Goal: Information Seeking & Learning: Learn about a topic

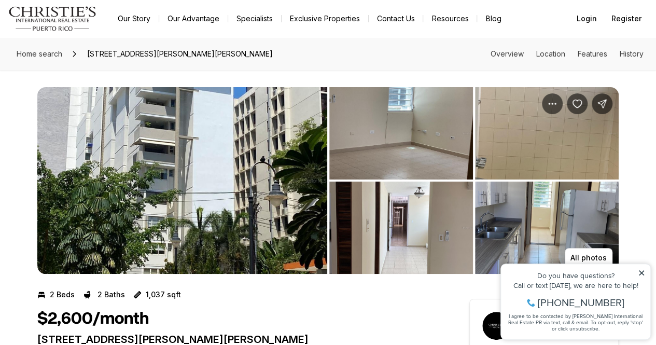
click at [643, 272] on icon at bounding box center [641, 272] width 7 height 7
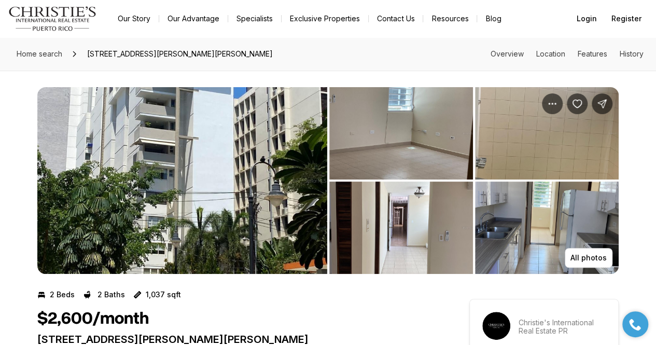
click at [568, 232] on img "View image gallery" at bounding box center [547, 227] width 144 height 92
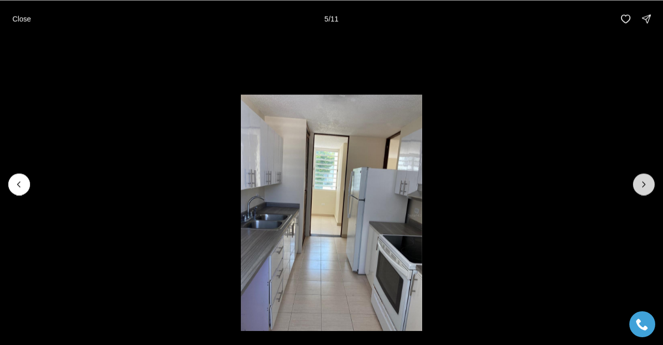
click at [643, 180] on icon "Next slide" at bounding box center [644, 184] width 10 height 10
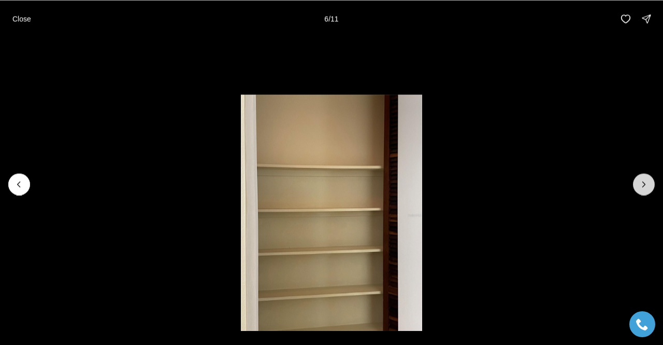
click at [644, 180] on icon "Next slide" at bounding box center [644, 184] width 10 height 10
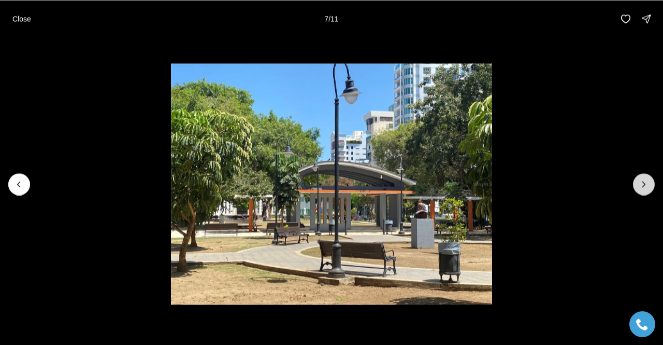
click at [644, 180] on icon "Next slide" at bounding box center [644, 184] width 10 height 10
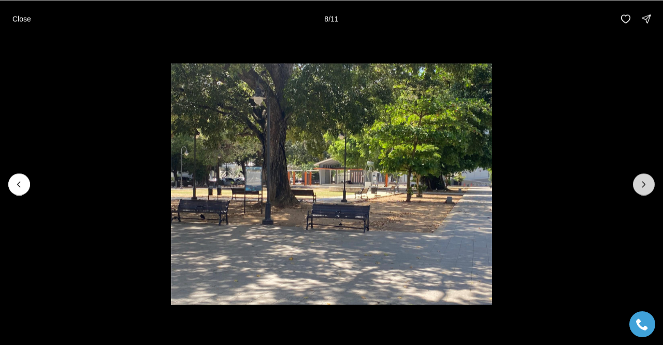
click at [644, 180] on icon "Next slide" at bounding box center [644, 184] width 10 height 10
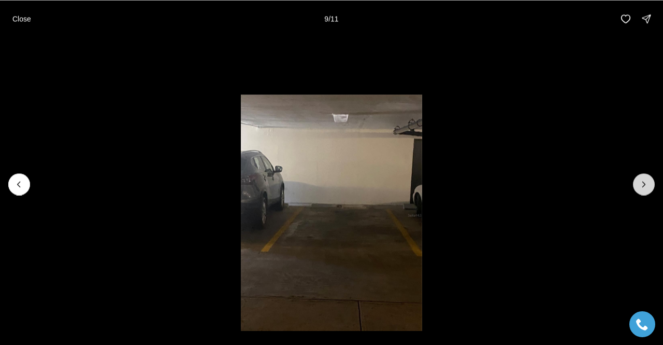
click at [644, 180] on icon "Next slide" at bounding box center [644, 184] width 10 height 10
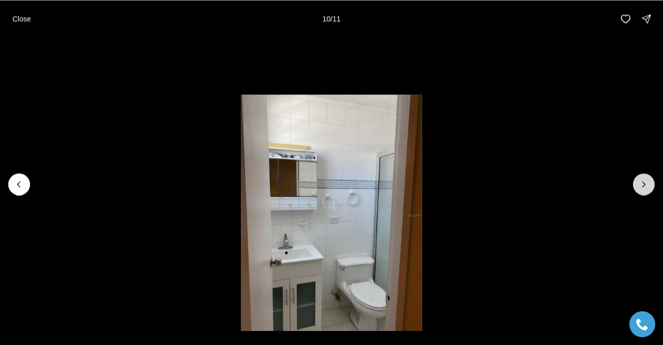
click at [644, 180] on icon "Next slide" at bounding box center [644, 184] width 10 height 10
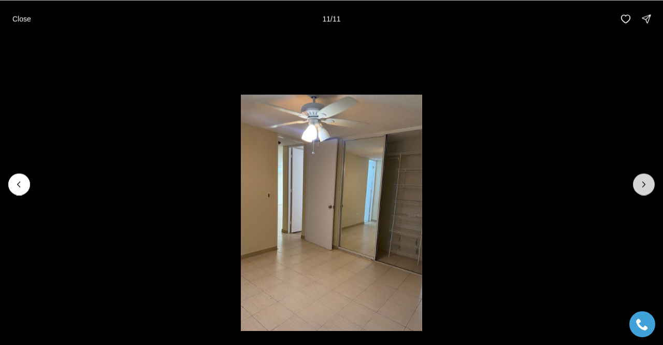
click at [644, 180] on div at bounding box center [644, 184] width 22 height 22
click at [23, 190] on button "Previous slide" at bounding box center [19, 184] width 22 height 22
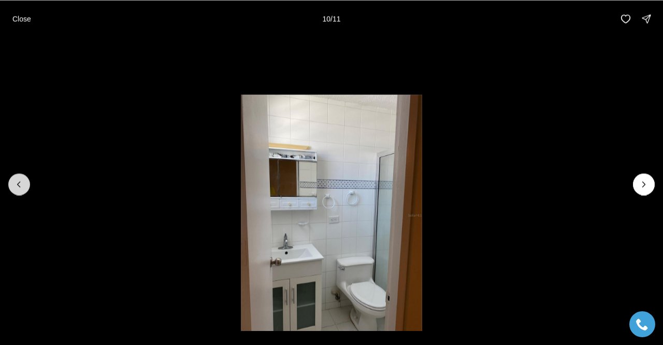
click at [23, 190] on button "Previous slide" at bounding box center [19, 184] width 22 height 22
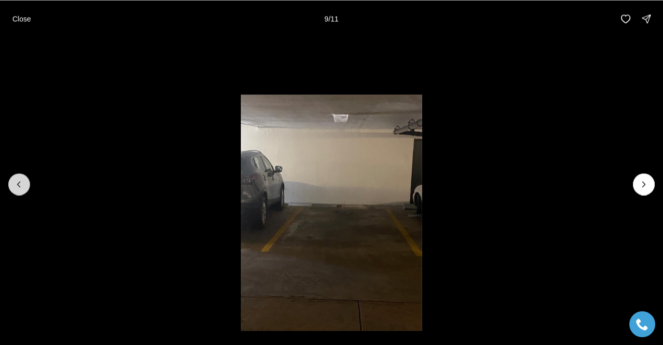
click at [23, 190] on button "Previous slide" at bounding box center [19, 184] width 22 height 22
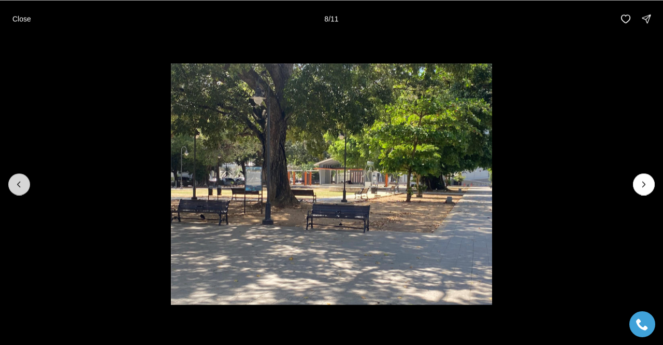
click at [23, 190] on button "Previous slide" at bounding box center [19, 184] width 22 height 22
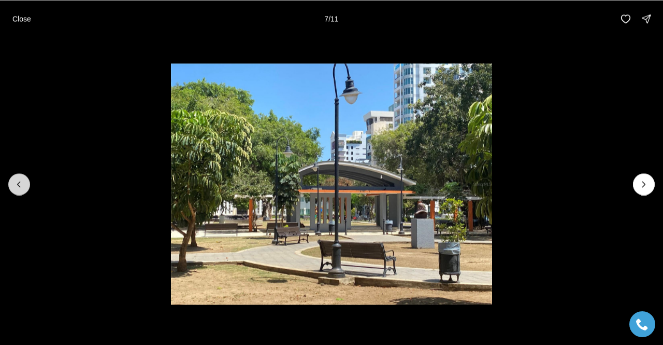
click at [23, 190] on button "Previous slide" at bounding box center [19, 184] width 22 height 22
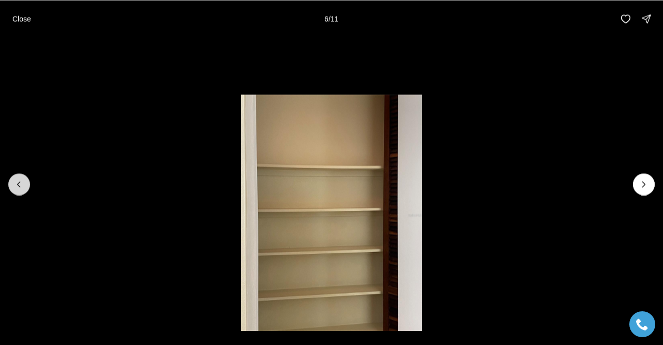
click at [23, 190] on button "Previous slide" at bounding box center [19, 184] width 22 height 22
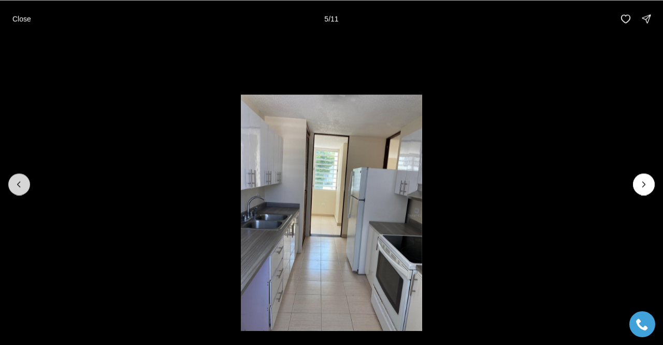
click at [23, 190] on button "Previous slide" at bounding box center [19, 184] width 22 height 22
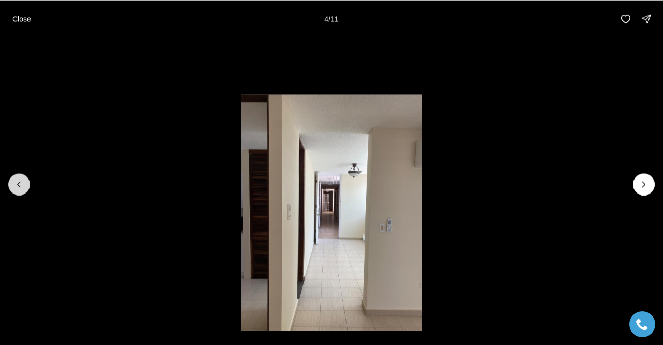
click at [23, 190] on button "Previous slide" at bounding box center [19, 184] width 22 height 22
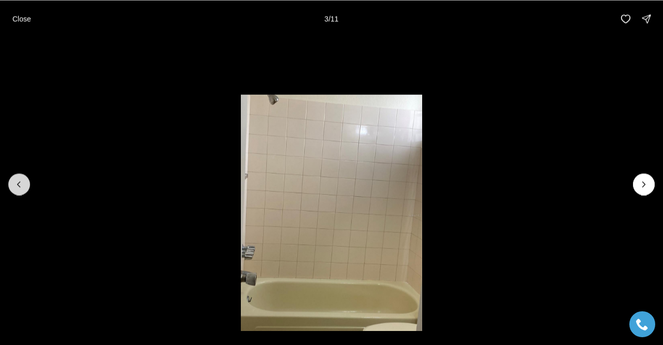
click at [23, 190] on button "Previous slide" at bounding box center [19, 184] width 22 height 22
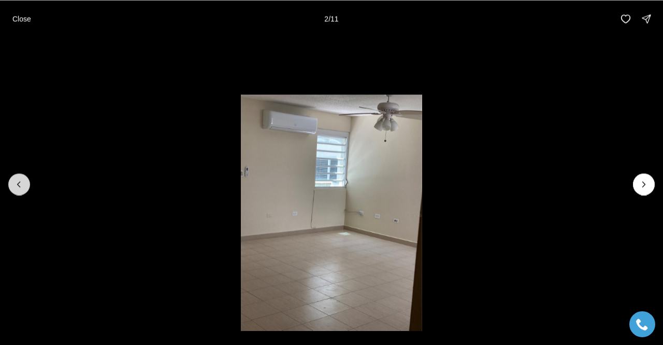
click at [23, 190] on button "Previous slide" at bounding box center [19, 184] width 22 height 22
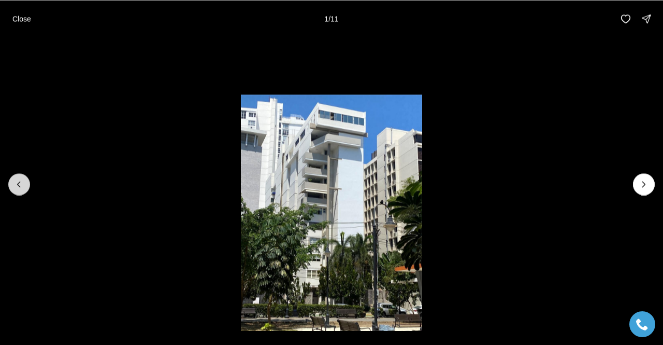
click at [23, 190] on div at bounding box center [19, 184] width 22 height 22
click at [21, 21] on p "Close" at bounding box center [21, 19] width 19 height 8
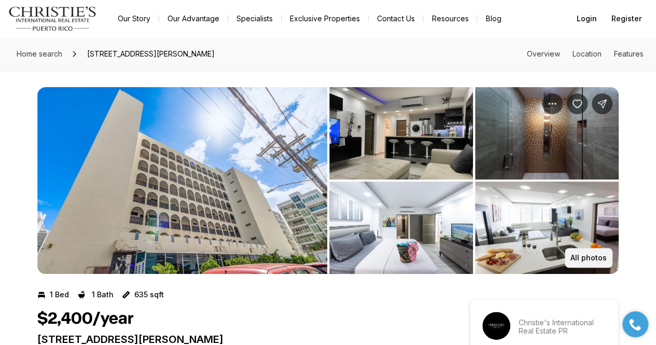
click at [584, 253] on p "All photos" at bounding box center [588, 257] width 36 height 8
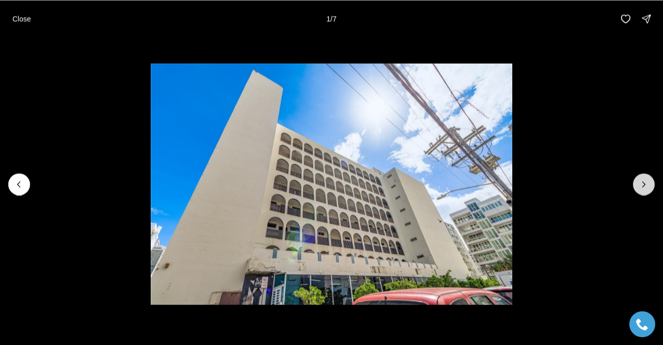
click at [641, 182] on icon "Next slide" at bounding box center [644, 184] width 10 height 10
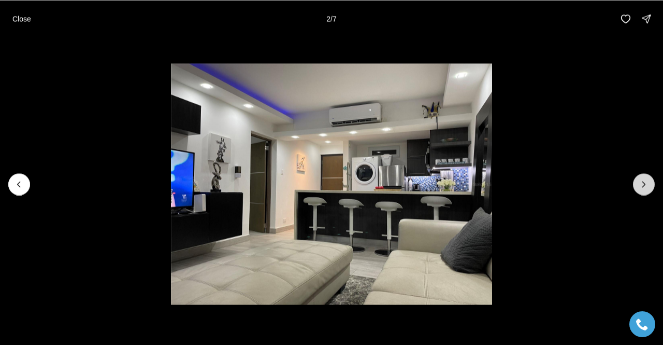
click at [641, 182] on icon "Next slide" at bounding box center [644, 184] width 10 height 10
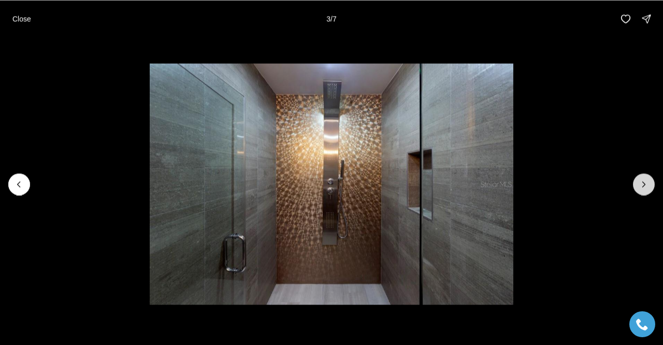
click at [641, 182] on icon "Next slide" at bounding box center [644, 184] width 10 height 10
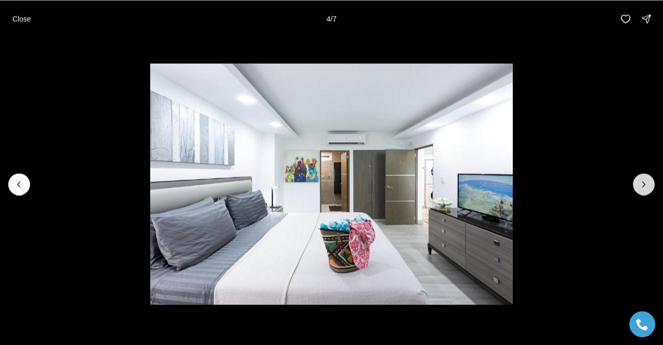
click at [641, 182] on icon "Next slide" at bounding box center [644, 184] width 10 height 10
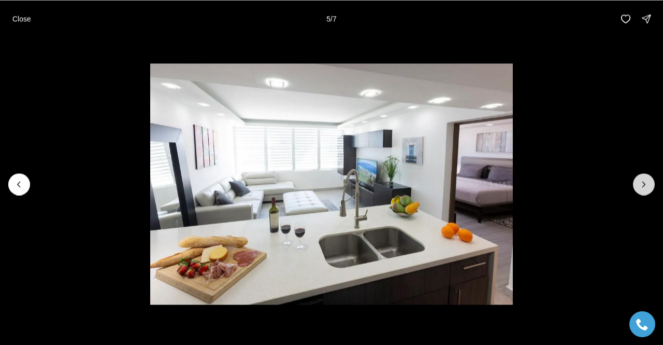
click at [641, 182] on icon "Next slide" at bounding box center [644, 184] width 10 height 10
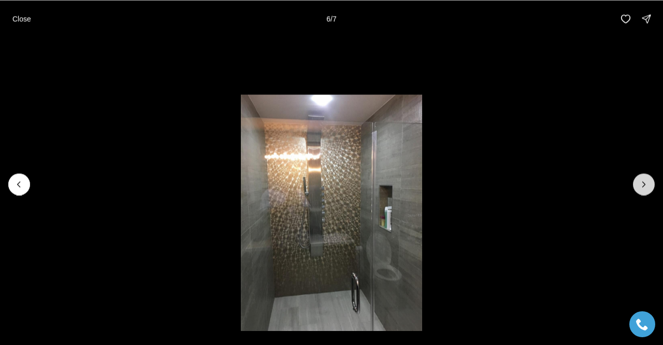
click at [641, 182] on icon "Next slide" at bounding box center [644, 184] width 10 height 10
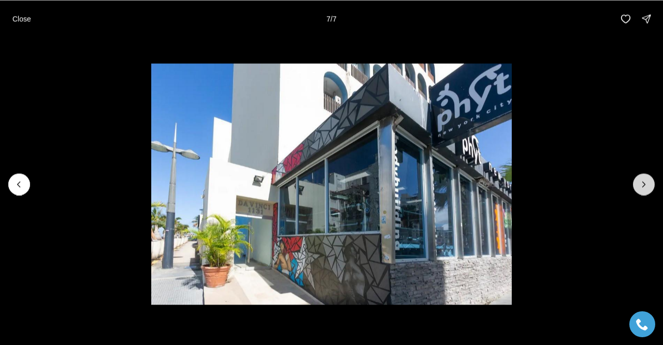
click at [641, 182] on div at bounding box center [644, 184] width 22 height 22
click at [25, 23] on button "Close" at bounding box center [21, 18] width 31 height 21
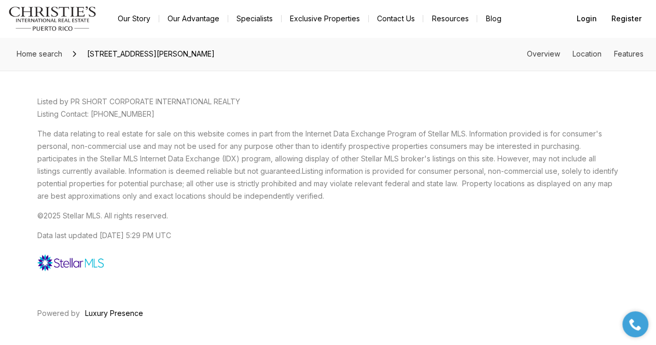
scroll to position [1894, 0]
